Goal: Transaction & Acquisition: Purchase product/service

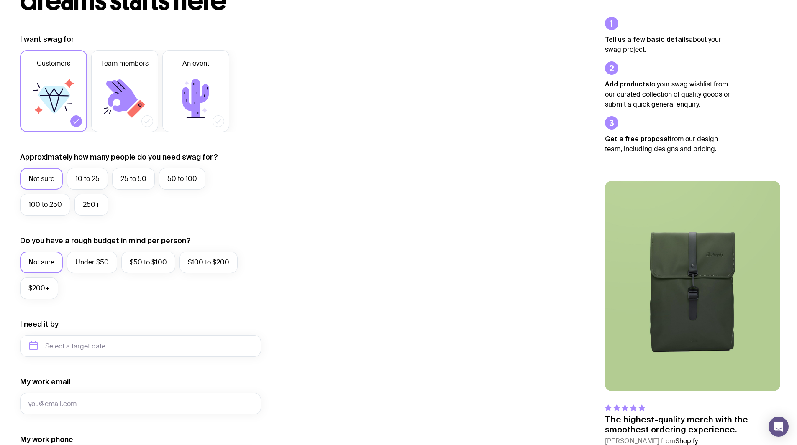
scroll to position [94, 0]
click at [96, 175] on label "10 to 25" at bounding box center [87, 179] width 41 height 22
click at [0, 0] on input "10 to 25" at bounding box center [0, 0] width 0 height 0
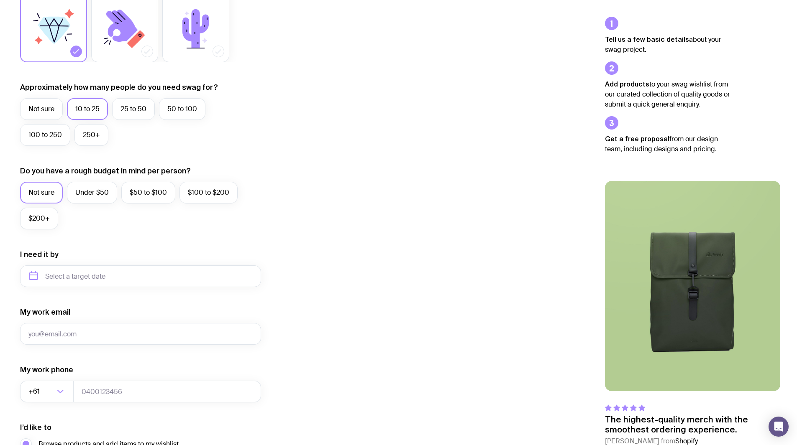
scroll to position [159, 0]
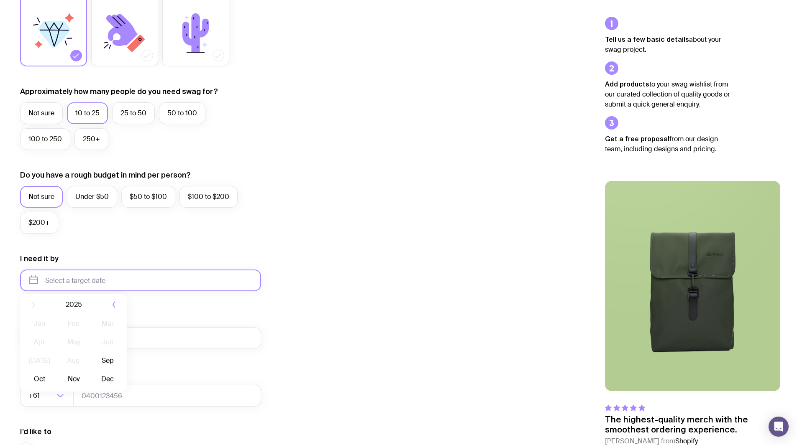
click at [134, 277] on input "text" at bounding box center [140, 281] width 241 height 22
click at [108, 385] on button "Dec" at bounding box center [107, 383] width 31 height 17
type input "[DATE]"
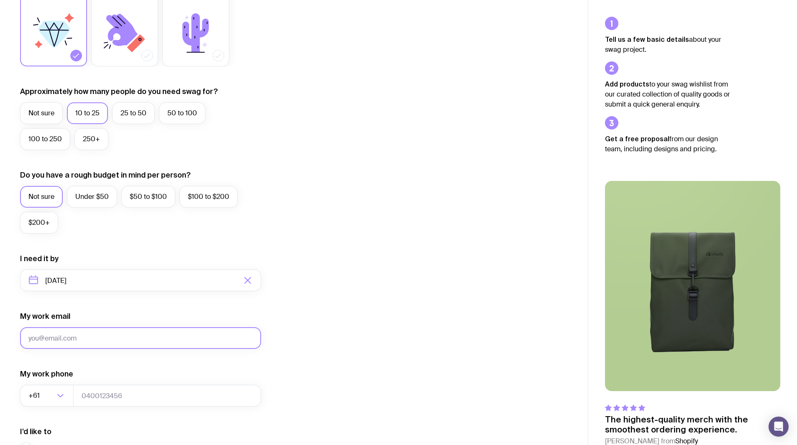
click at [97, 334] on input "My work email" at bounding box center [140, 338] width 241 height 22
type input "[EMAIL_ADDRESS][DOMAIN_NAME]"
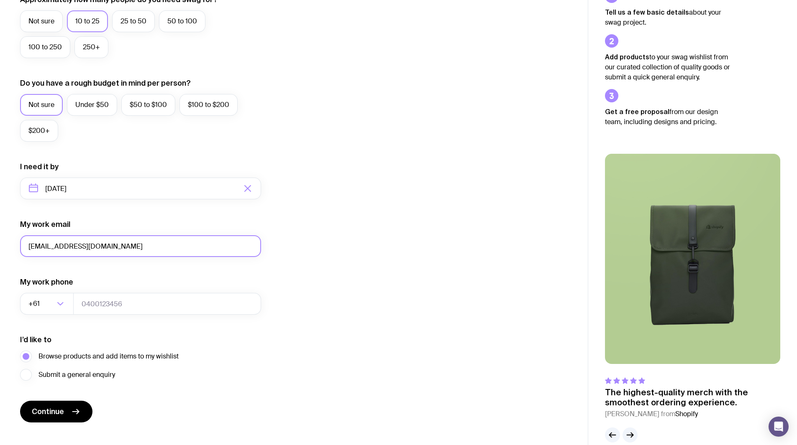
scroll to position [253, 0]
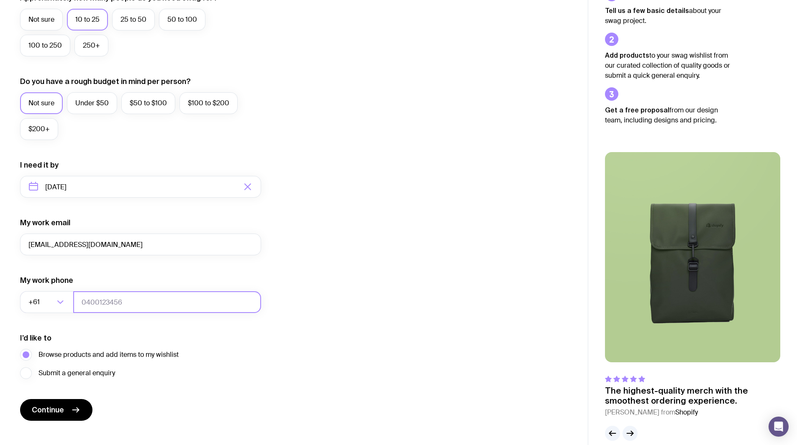
click at [120, 299] on input "tel" at bounding box center [167, 302] width 188 height 22
type input "0424093776"
click at [65, 403] on button "Continue" at bounding box center [56, 410] width 72 height 22
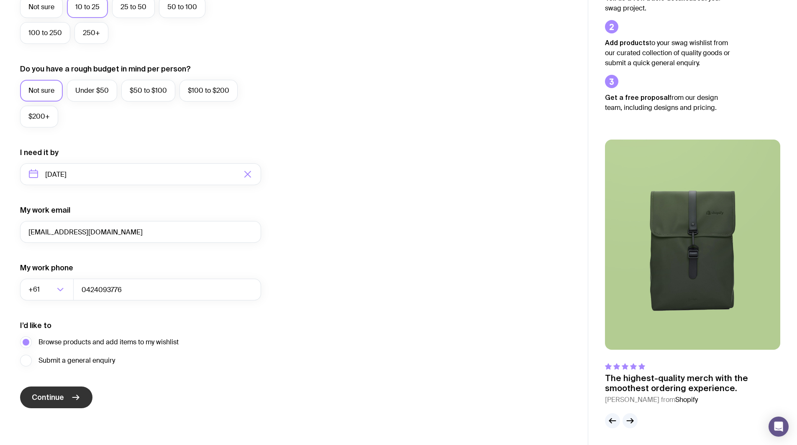
click at [56, 394] on span "Continue" at bounding box center [48, 398] width 32 height 10
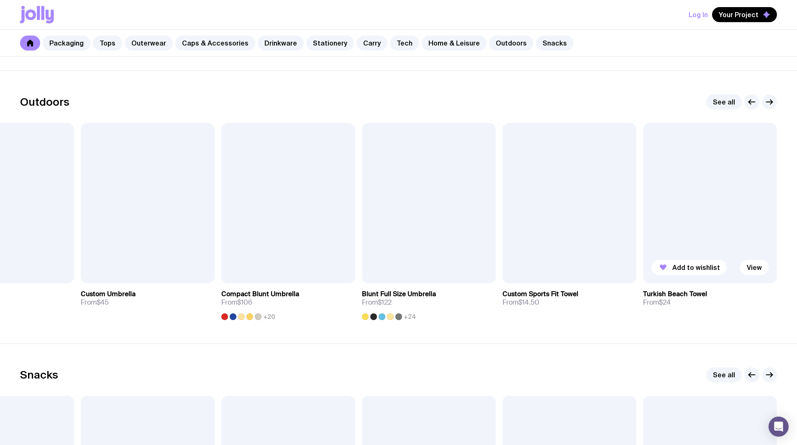
scroll to position [2553, 0]
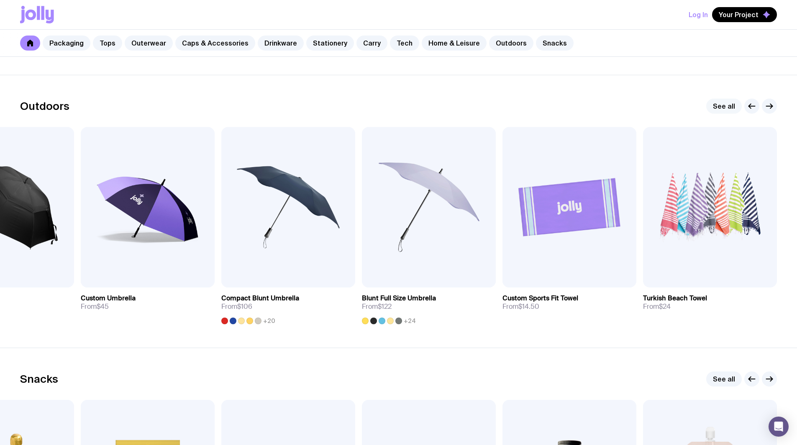
click at [732, 105] on link "See all" at bounding box center [724, 106] width 36 height 15
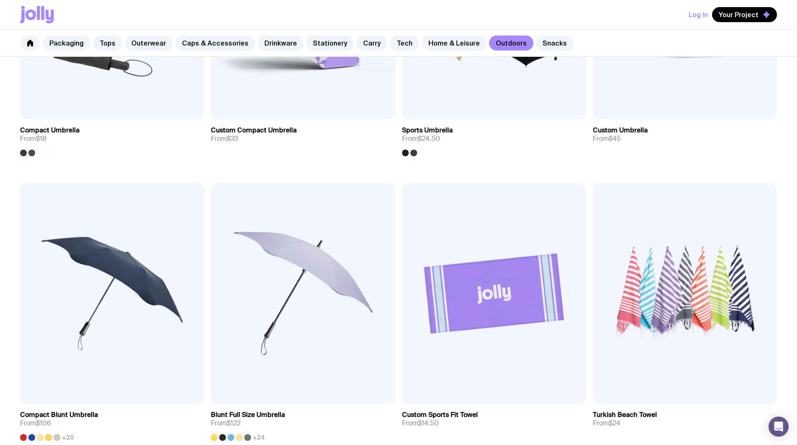
scroll to position [319, 0]
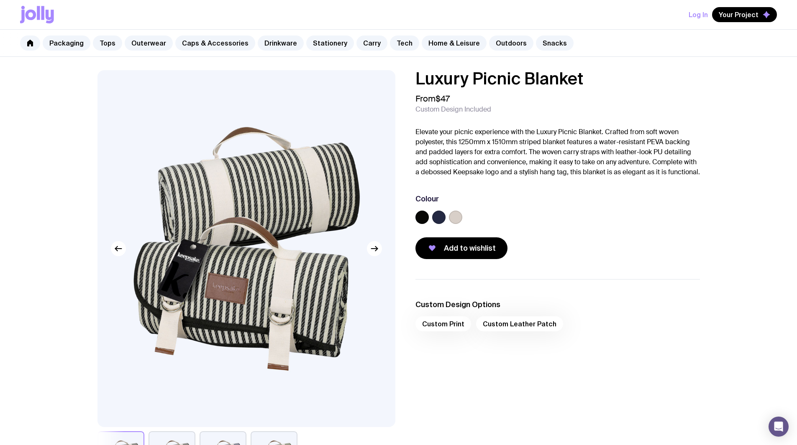
click at [381, 254] on img at bounding box center [246, 248] width 298 height 357
click at [381, 251] on button "button" at bounding box center [374, 248] width 15 height 15
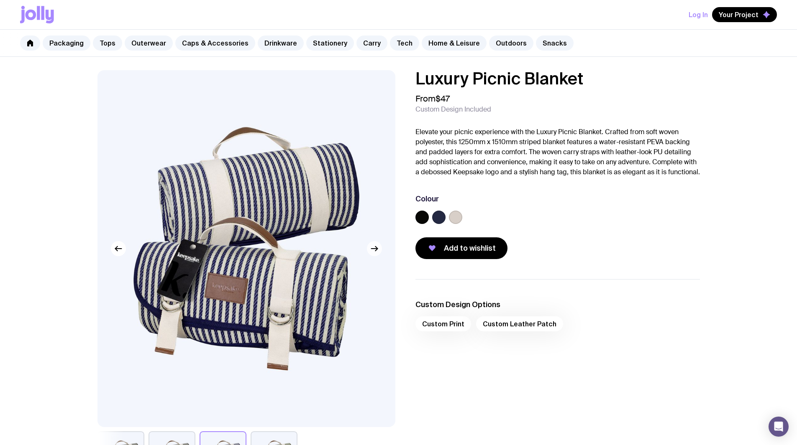
click at [381, 251] on button "button" at bounding box center [374, 248] width 15 height 15
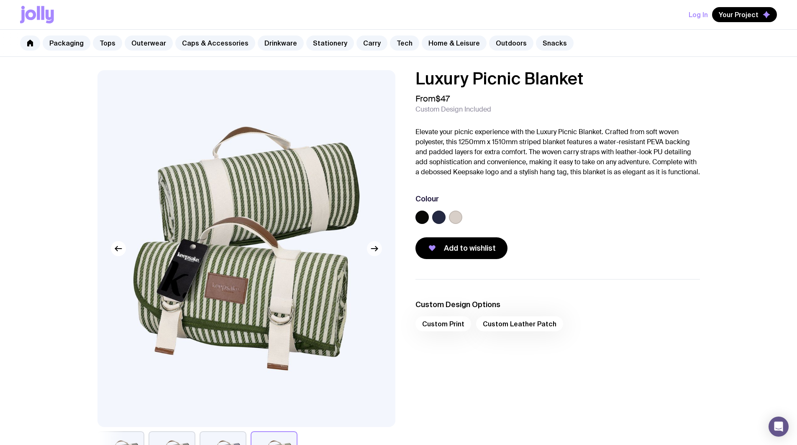
click at [381, 251] on button "button" at bounding box center [374, 248] width 15 height 15
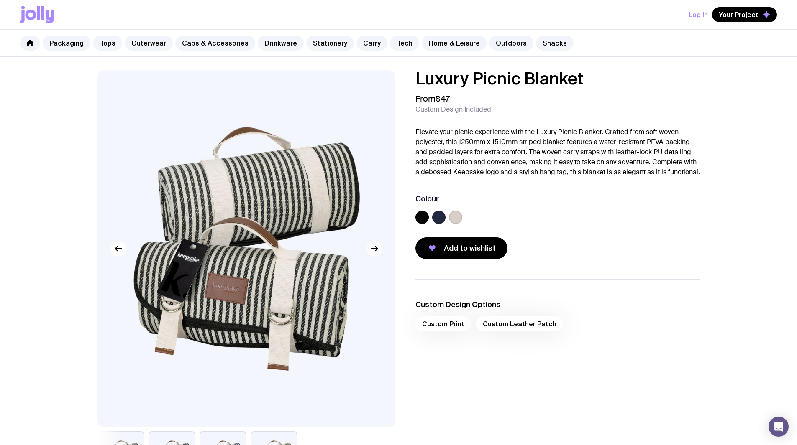
click at [381, 251] on button "button" at bounding box center [374, 248] width 15 height 15
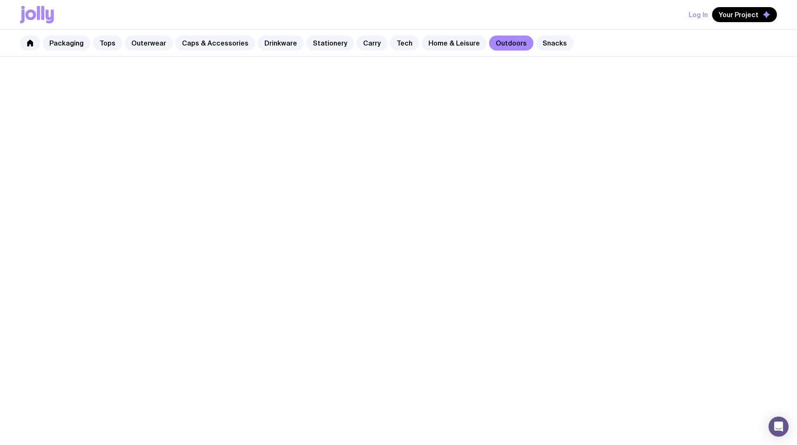
scroll to position [319, 0]
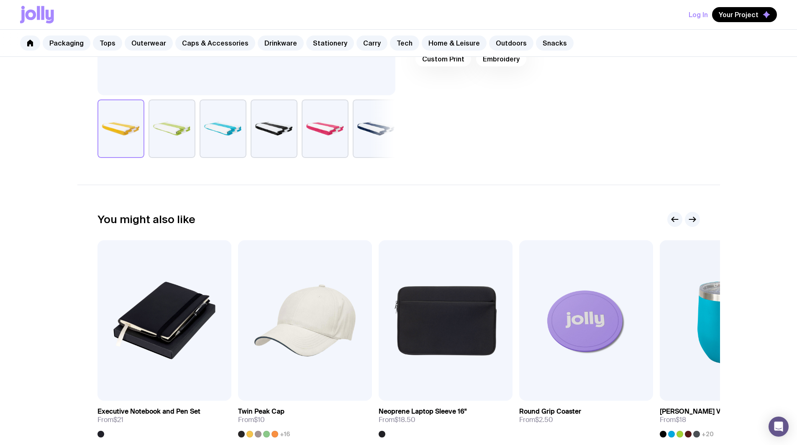
scroll to position [334, 0]
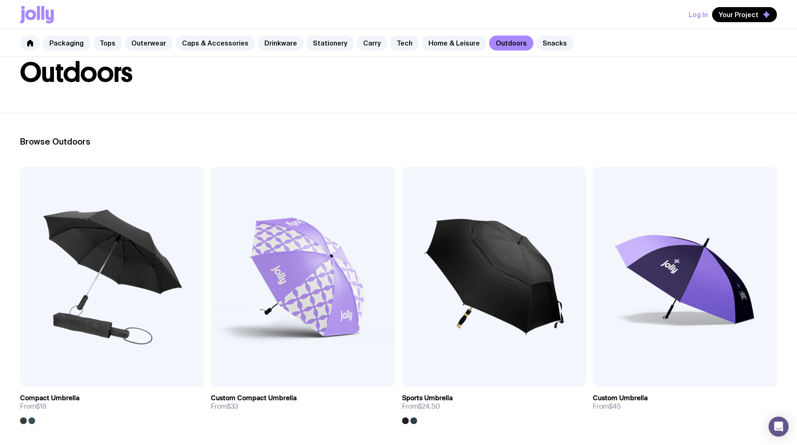
scroll to position [49, 0]
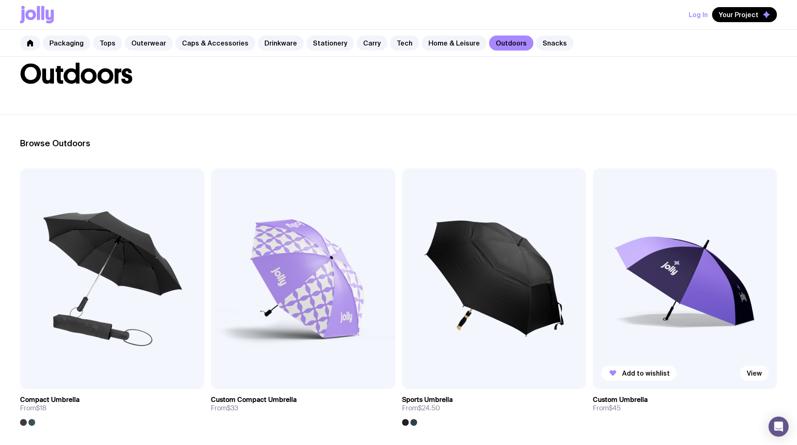
click at [593, 229] on img at bounding box center [685, 279] width 184 height 221
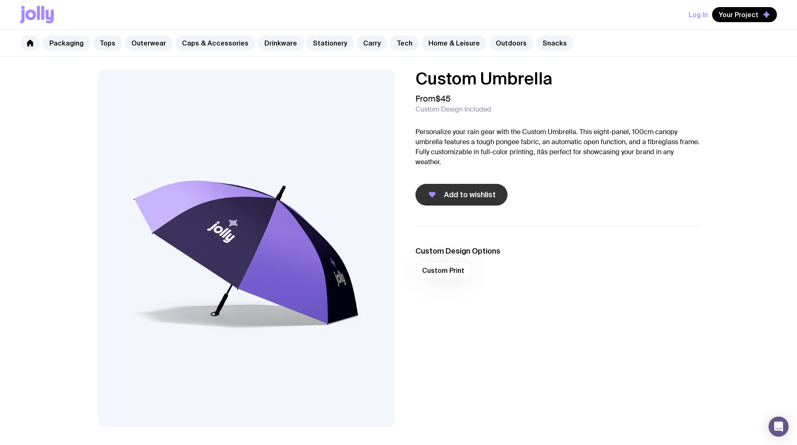
click at [478, 193] on span "Add to wishlist" at bounding box center [470, 195] width 52 height 10
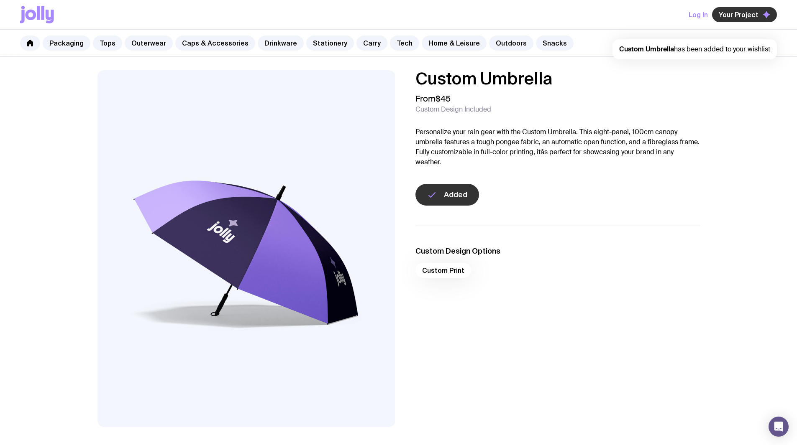
click at [741, 11] on span "Your Project" at bounding box center [738, 14] width 40 height 8
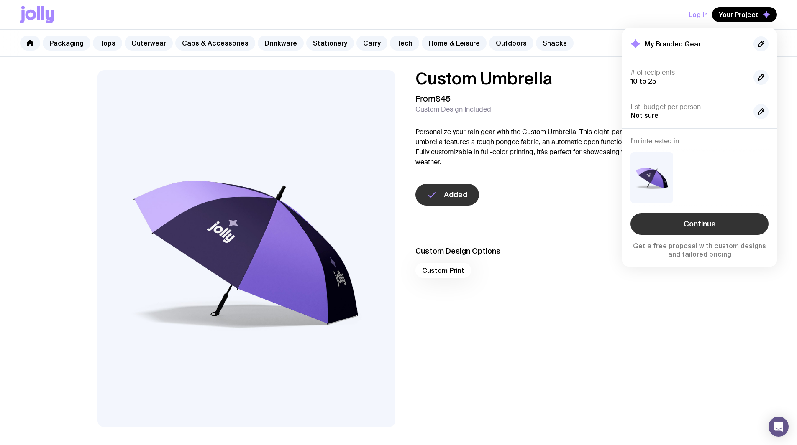
click at [698, 221] on link "Continue" at bounding box center [699, 224] width 138 height 22
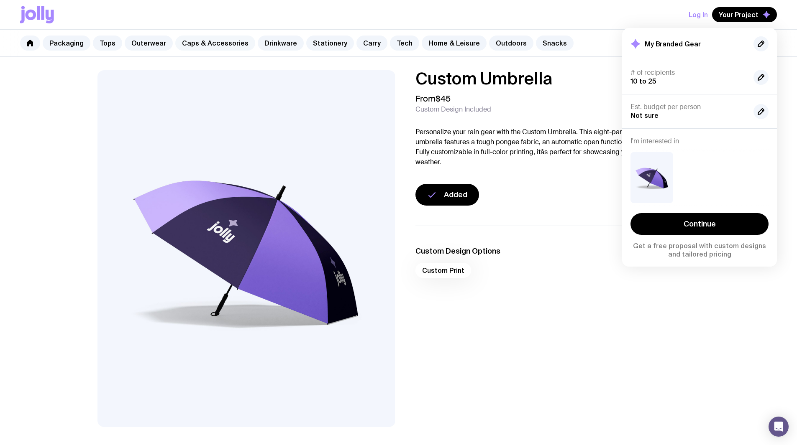
click at [234, 46] on link "Caps & Accessories" at bounding box center [215, 43] width 80 height 15
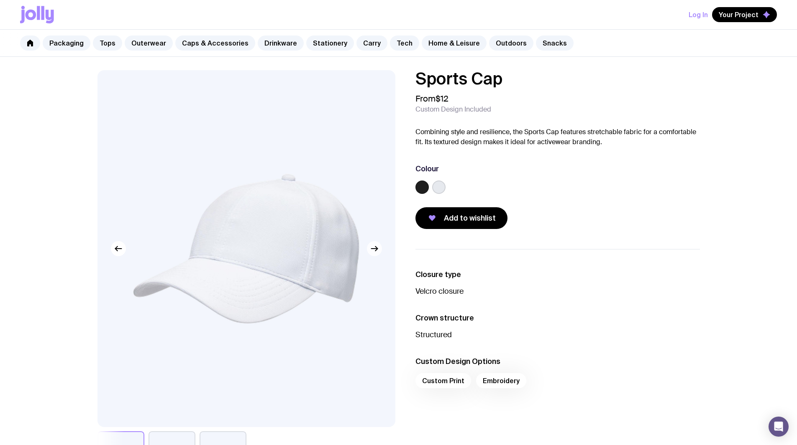
click at [381, 248] on button "button" at bounding box center [374, 248] width 15 height 15
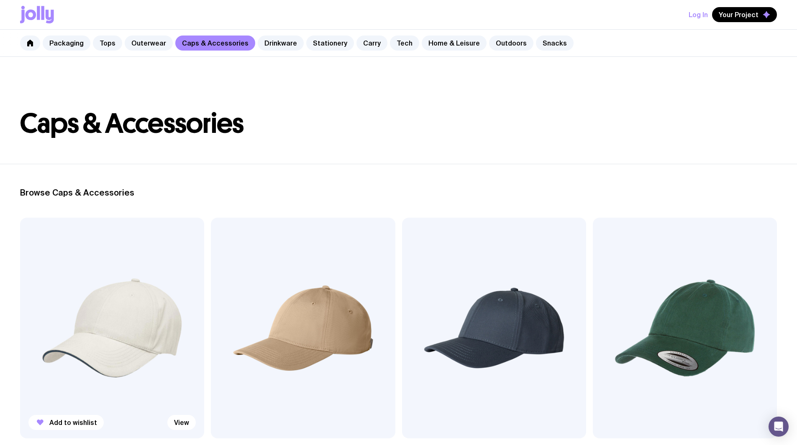
click at [97, 265] on img at bounding box center [112, 328] width 184 height 221
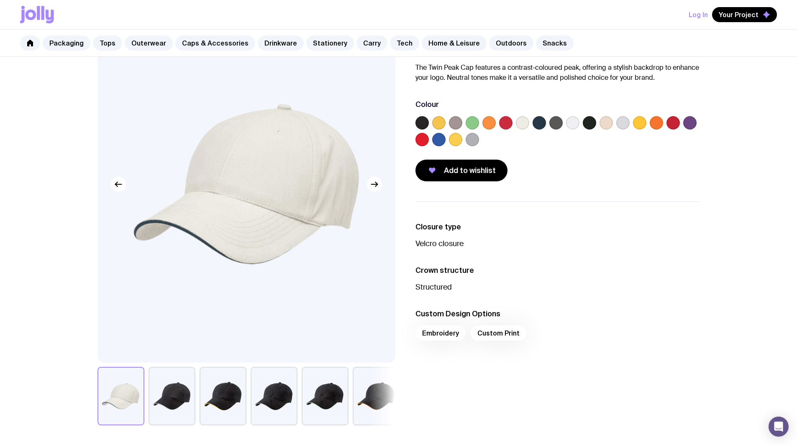
scroll to position [69, 0]
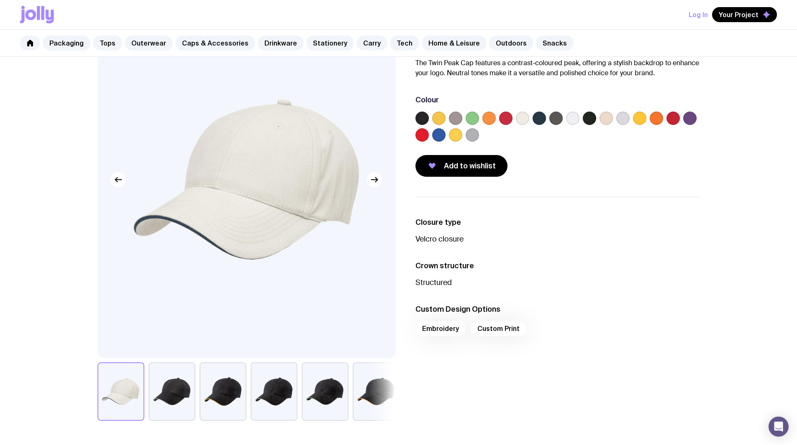
click at [218, 403] on button "button" at bounding box center [222, 392] width 47 height 59
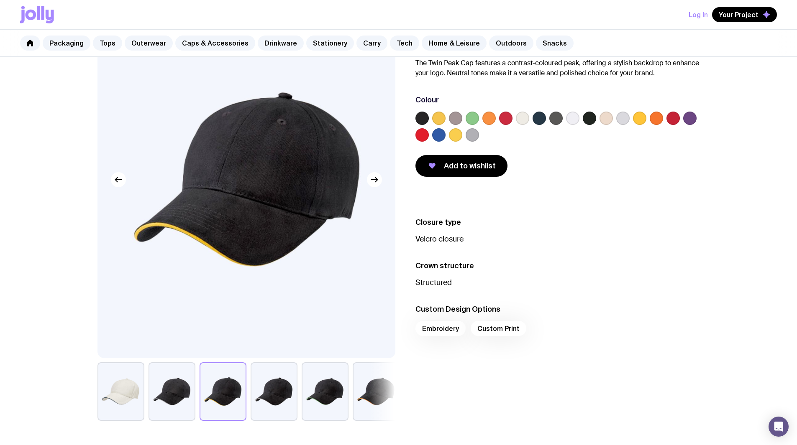
click at [364, 385] on button "button" at bounding box center [376, 392] width 47 height 59
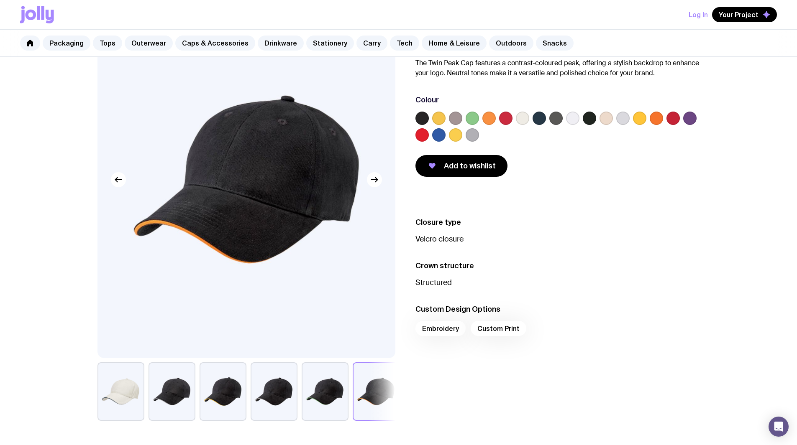
click at [557, 123] on label at bounding box center [555, 118] width 13 height 13
click at [0, 0] on input "radio" at bounding box center [0, 0] width 0 height 0
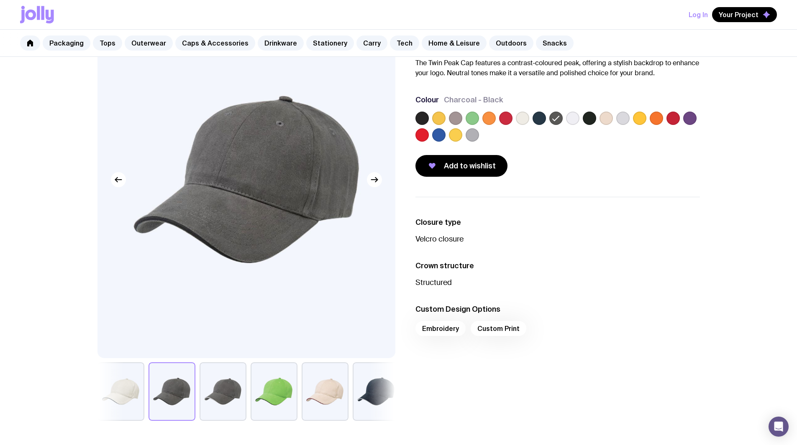
click at [585, 119] on label at bounding box center [589, 118] width 13 height 13
click at [0, 0] on input "radio" at bounding box center [0, 0] width 0 height 0
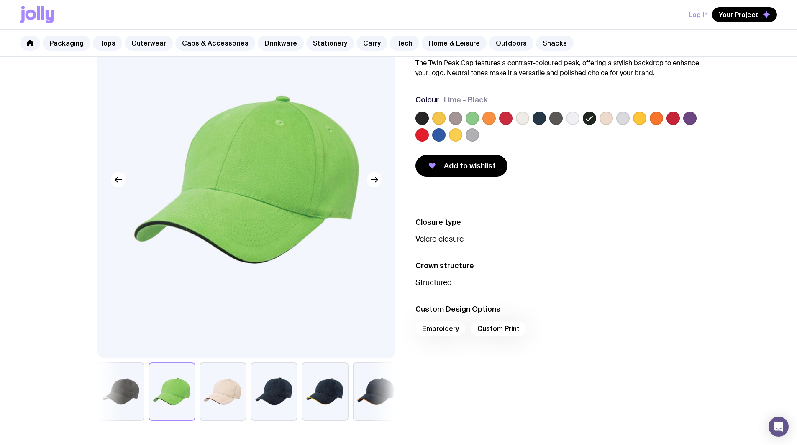
click at [474, 133] on label at bounding box center [471, 134] width 13 height 13
click at [0, 0] on input "radio" at bounding box center [0, 0] width 0 height 0
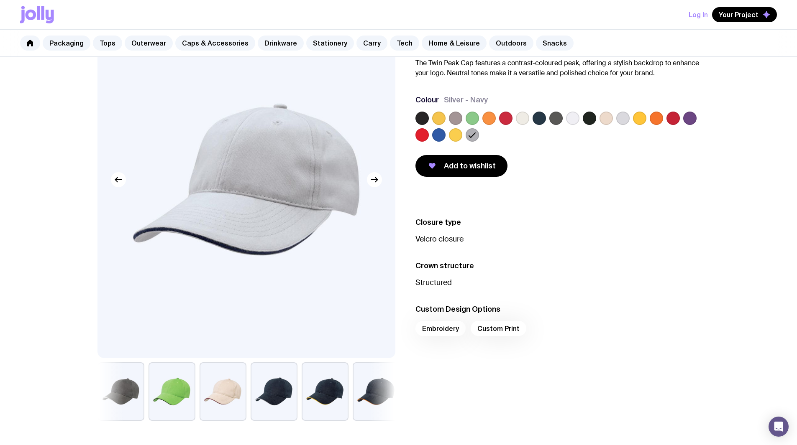
click at [458, 118] on label at bounding box center [455, 118] width 13 height 13
click at [0, 0] on input "radio" at bounding box center [0, 0] width 0 height 0
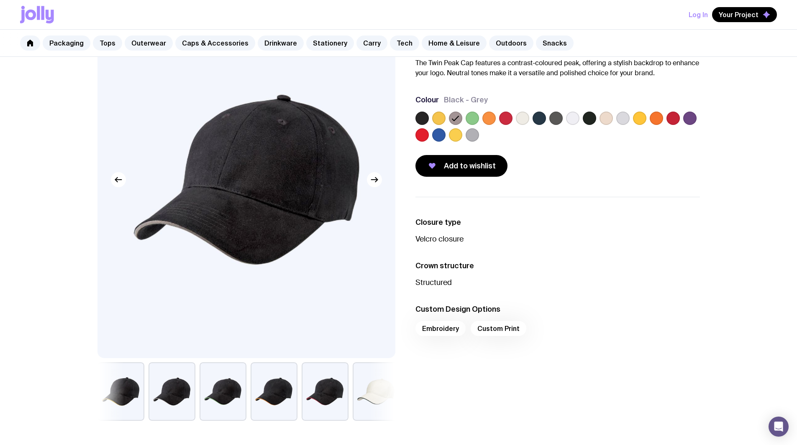
click at [516, 119] on div at bounding box center [522, 118] width 13 height 13
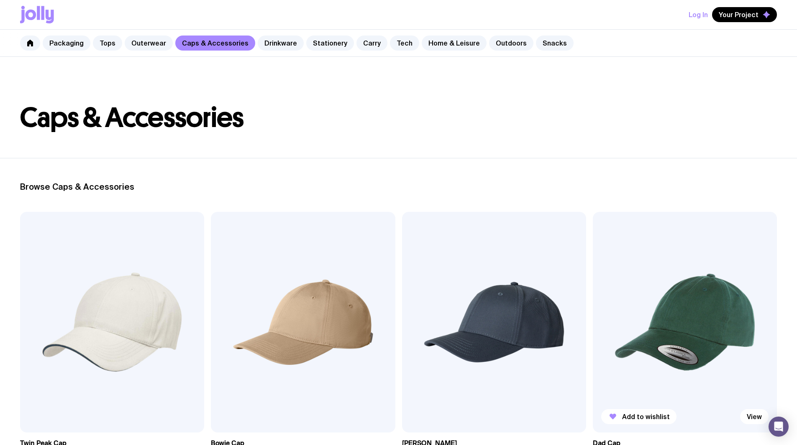
scroll to position [5, 0]
click at [133, 274] on img at bounding box center [112, 322] width 184 height 221
